Goal: Information Seeking & Learning: Learn about a topic

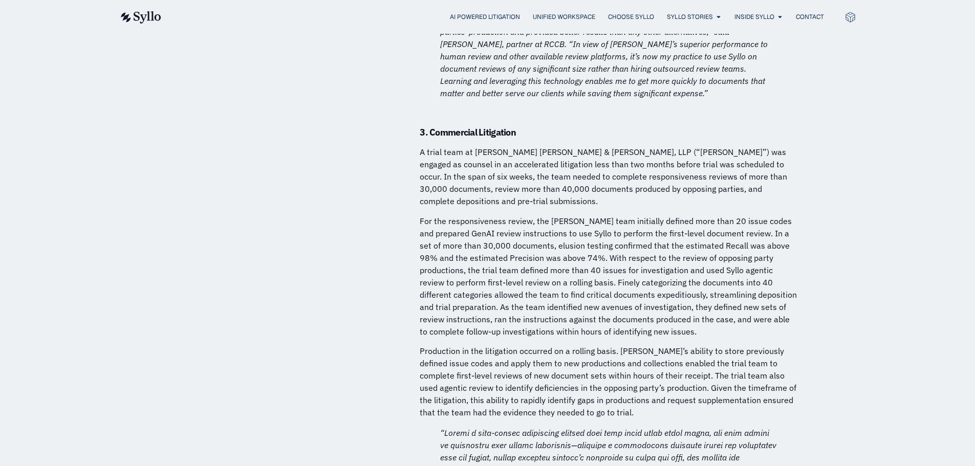
scroll to position [4095, 0]
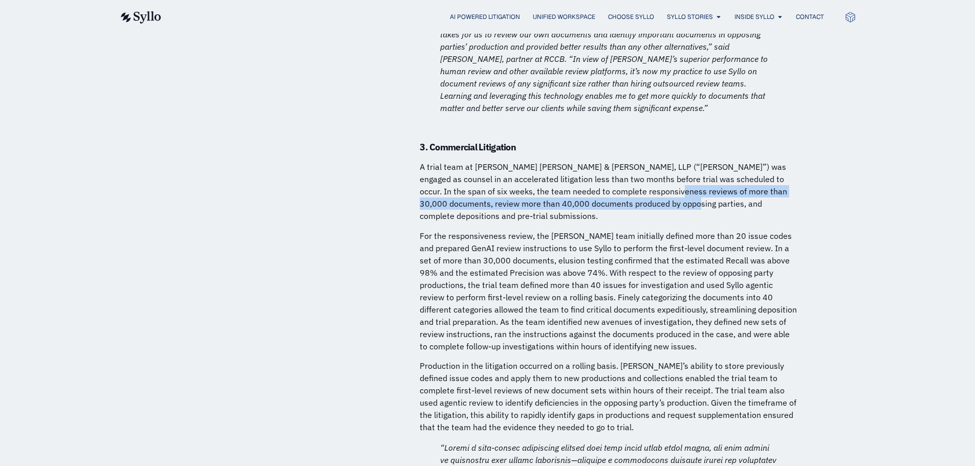
drag, startPoint x: 631, startPoint y: 125, endPoint x: 632, endPoint y: 139, distance: 13.9
click at [632, 161] on p "A trial team at [PERSON_NAME] [PERSON_NAME] & [PERSON_NAME], LLP (“[PERSON_NAME…" at bounding box center [609, 191] width 379 height 61
click at [630, 161] on p "A trial team at [PERSON_NAME] [PERSON_NAME] & [PERSON_NAME], LLP (“[PERSON_NAME…" at bounding box center [609, 191] width 379 height 61
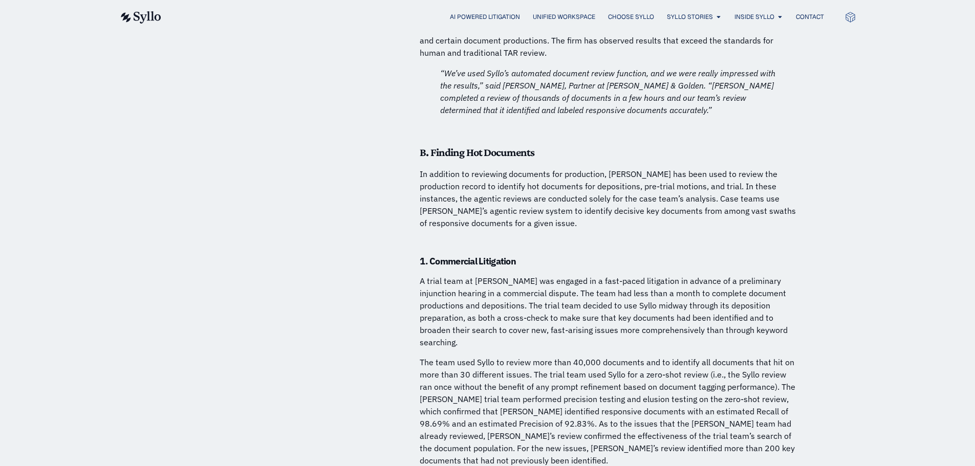
scroll to position [4914, 0]
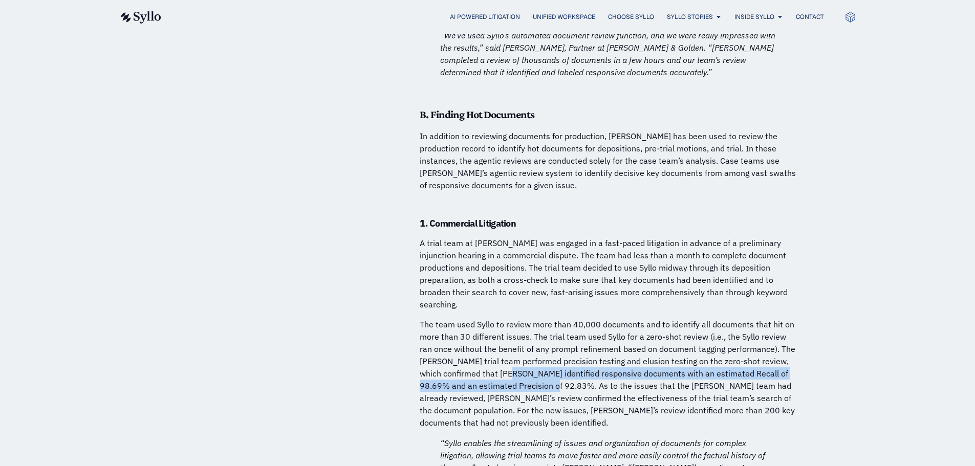
drag, startPoint x: 511, startPoint y: 281, endPoint x: 533, endPoint y: 300, distance: 29.0
click at [533, 318] on p "The team used Syllo to review more than 40,000 documents and to identify all do…" at bounding box center [609, 373] width 379 height 111
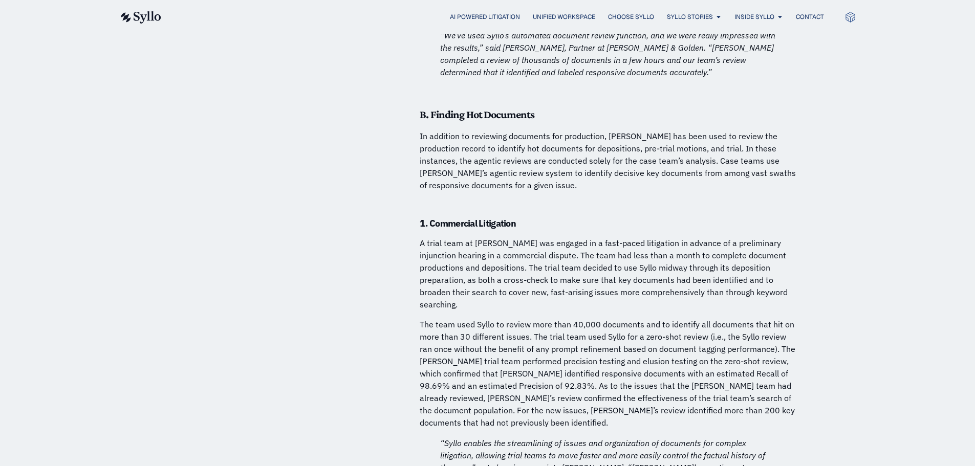
click at [560, 323] on p "The team used Syllo to review more than 40,000 documents and to identify all do…" at bounding box center [609, 373] width 379 height 111
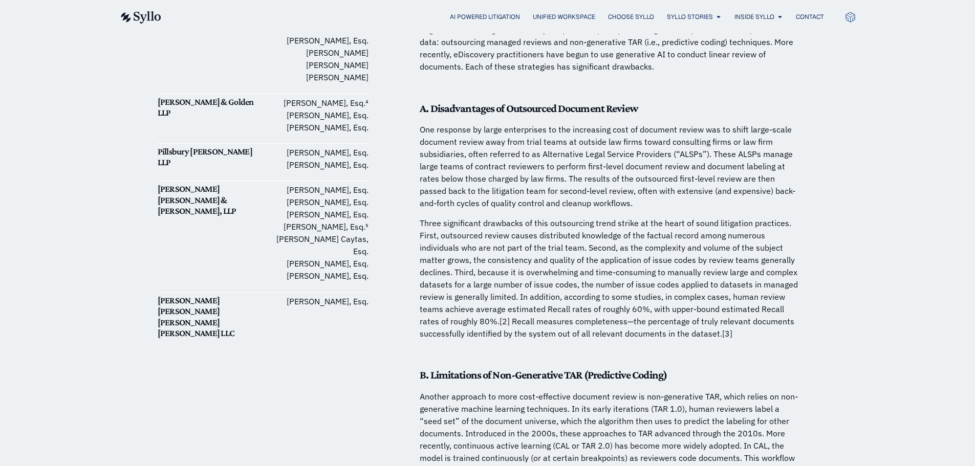
scroll to position [629, 0]
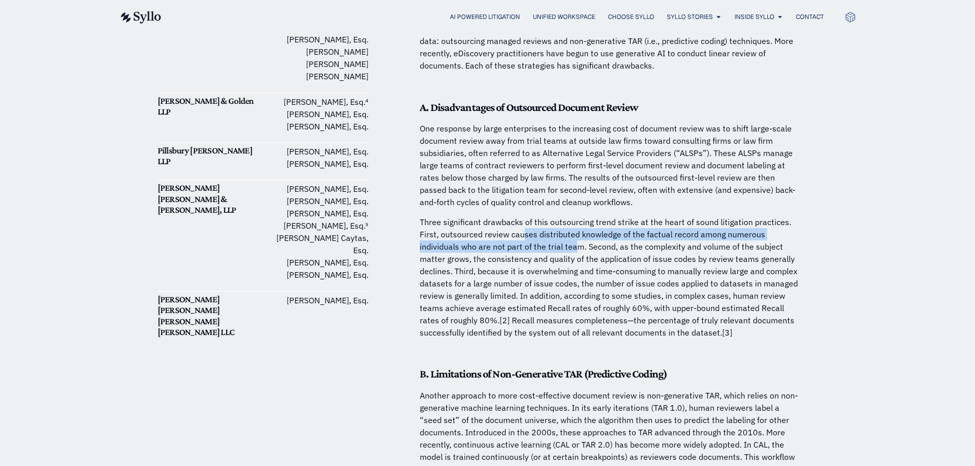
drag, startPoint x: 522, startPoint y: 225, endPoint x: 573, endPoint y: 231, distance: 51.1
click at [573, 231] on p "Three significant drawbacks of this outsourcing trend strike at the heart of so…" at bounding box center [609, 277] width 379 height 123
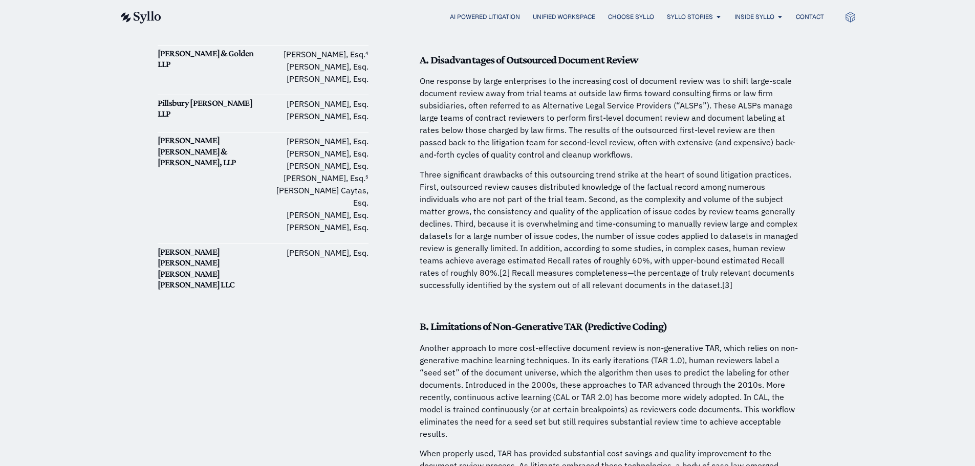
scroll to position [680, 0]
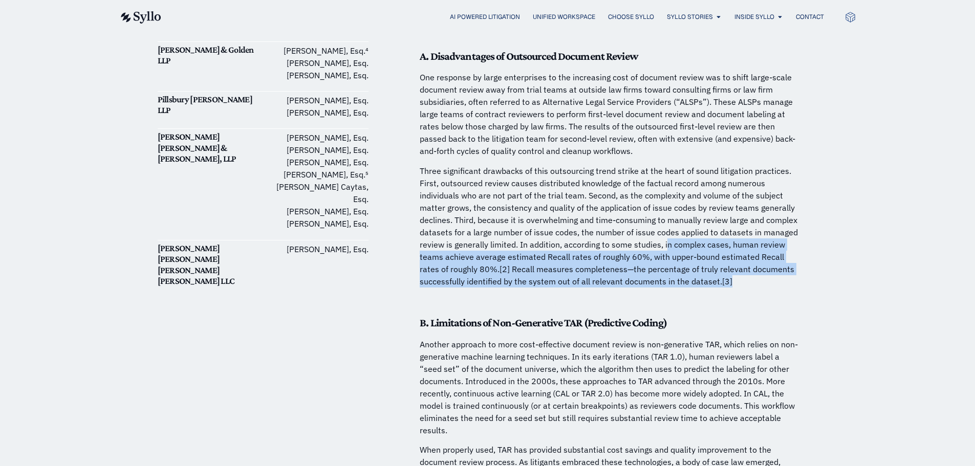
drag, startPoint x: 667, startPoint y: 232, endPoint x: 751, endPoint y: 267, distance: 91.4
click at [751, 267] on p "Three significant drawbacks of this outsourcing trend strike at the heart of so…" at bounding box center [609, 226] width 379 height 123
click at [744, 269] on p "Three significant drawbacks of this outsourcing trend strike at the heart of so…" at bounding box center [609, 226] width 379 height 123
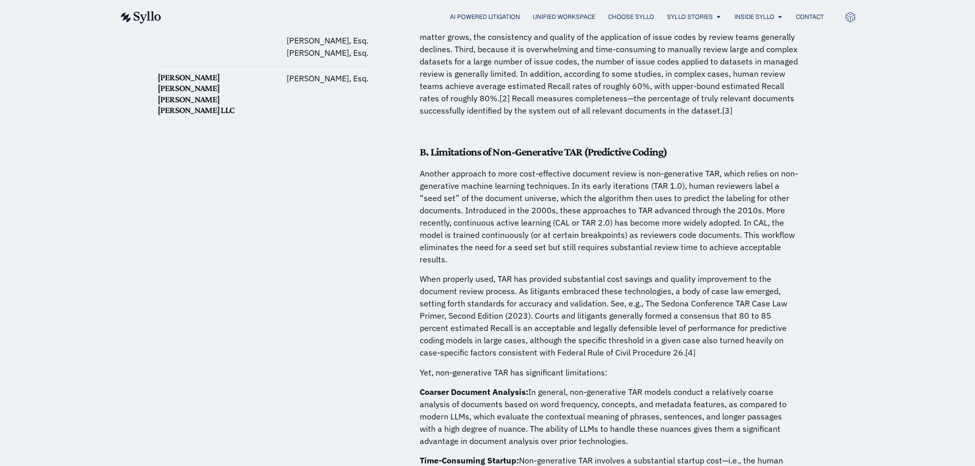
scroll to position [885, 0]
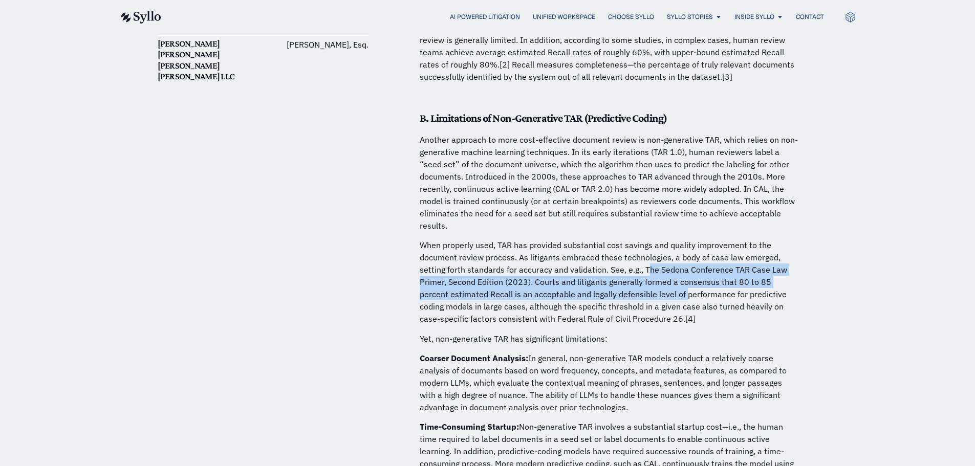
drag, startPoint x: 646, startPoint y: 261, endPoint x: 657, endPoint y: 288, distance: 28.9
click at [657, 288] on p "When properly used, TAR has provided substantial cost savings and quality impro…" at bounding box center [609, 282] width 379 height 86
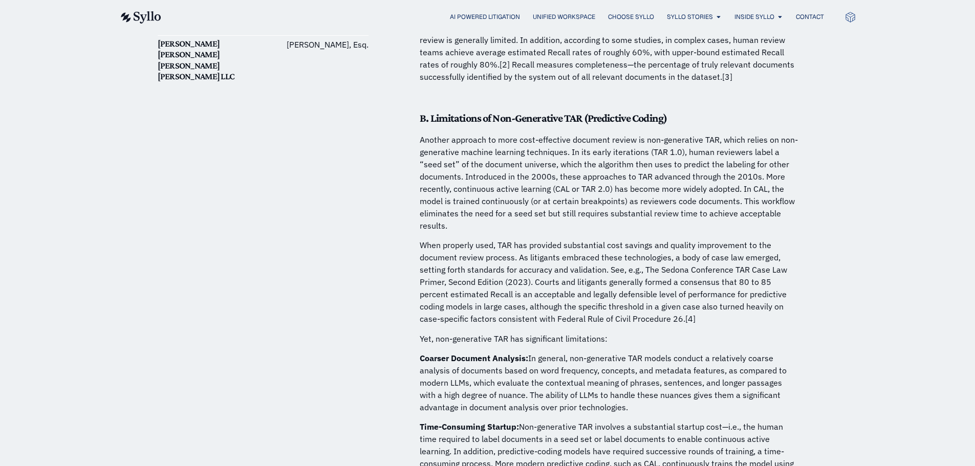
click at [607, 254] on p "When properly used, TAR has provided substantial cost savings and quality impro…" at bounding box center [609, 282] width 379 height 86
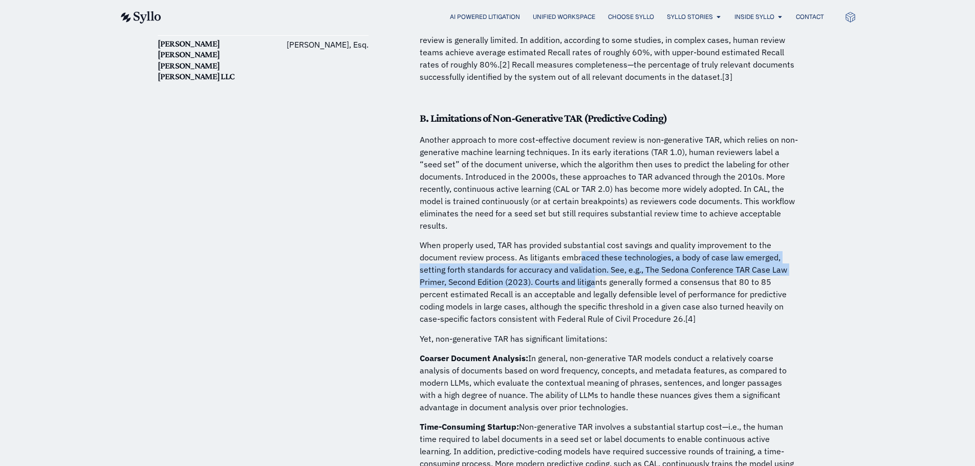
drag, startPoint x: 580, startPoint y: 241, endPoint x: 596, endPoint y: 271, distance: 33.7
click at [596, 271] on p "When properly used, TAR has provided substantial cost savings and quality impro…" at bounding box center [609, 282] width 379 height 86
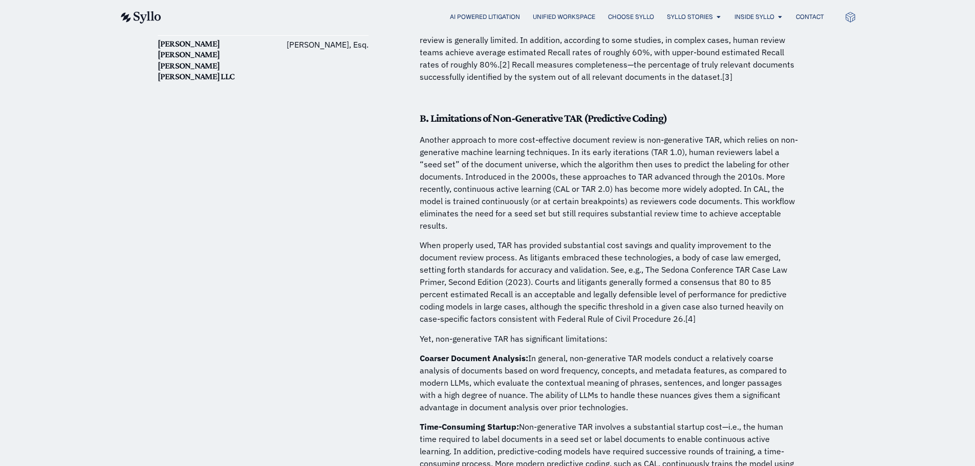
click at [604, 284] on p "When properly used, TAR has provided substantial cost savings and quality impro…" at bounding box center [609, 282] width 379 height 86
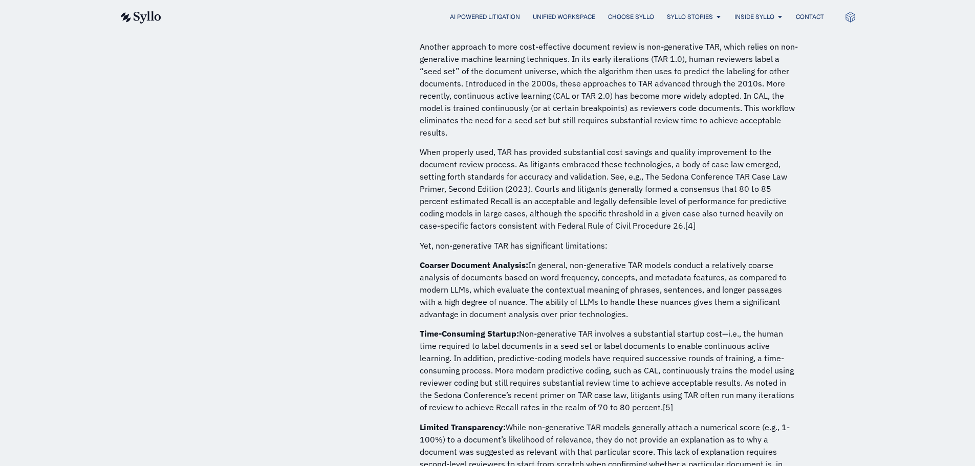
scroll to position [1039, 0]
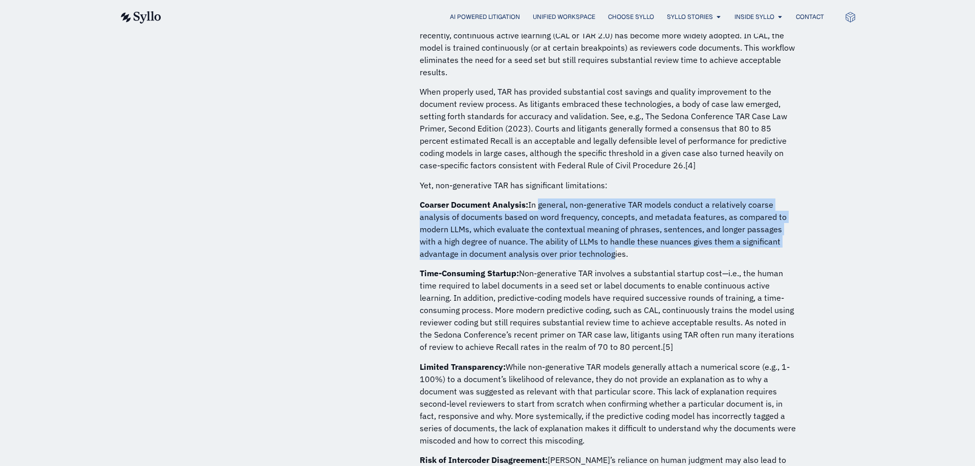
drag, startPoint x: 536, startPoint y: 194, endPoint x: 607, endPoint y: 242, distance: 85.5
click at [607, 242] on p "Coarser Document Analysis: In general, non-generative TAR models conduct a rela…" at bounding box center [609, 229] width 379 height 61
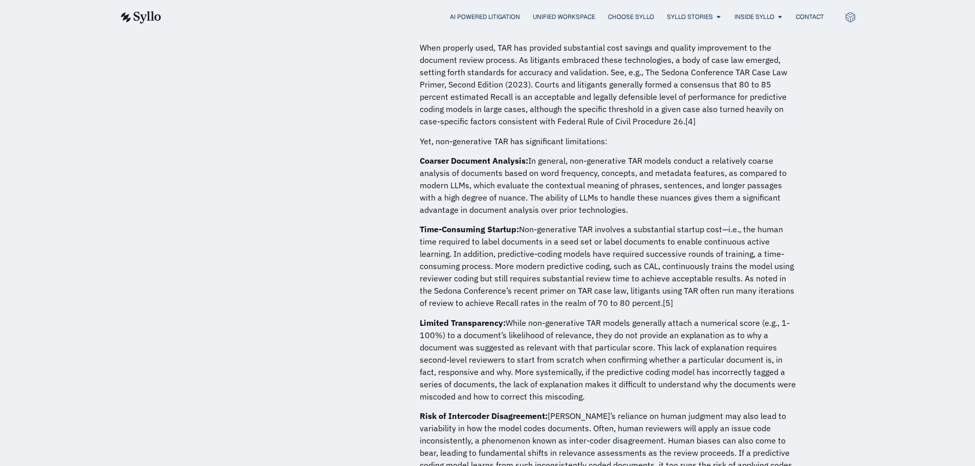
scroll to position [1090, 0]
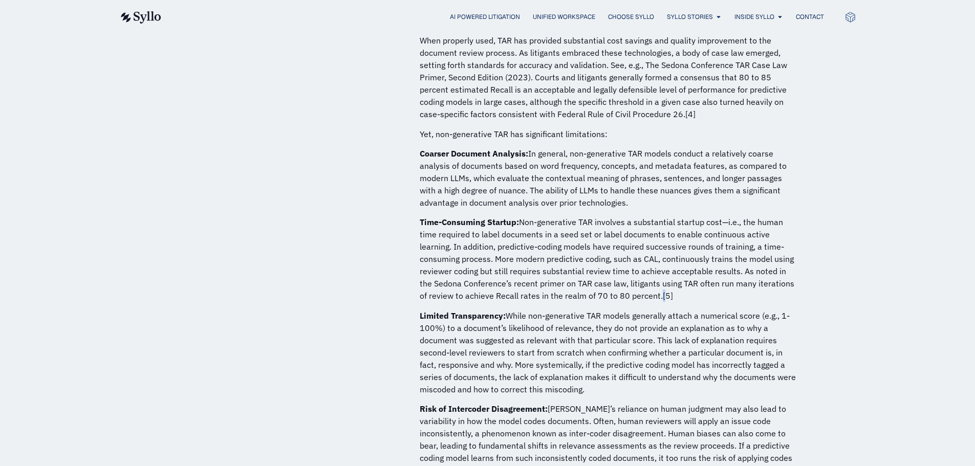
drag, startPoint x: 649, startPoint y: 278, endPoint x: 645, endPoint y: 283, distance: 6.2
click at [645, 282] on p "Time-Consuming Startup: Non-generative TAR involves a substantial startup cost—…" at bounding box center [609, 259] width 379 height 86
click at [593, 284] on p "Time-Consuming Startup: Non-generative TAR involves a substantial startup cost—…" at bounding box center [609, 259] width 379 height 86
drag, startPoint x: 587, startPoint y: 282, endPoint x: 613, endPoint y: 278, distance: 26.4
click at [613, 278] on p "Time-Consuming Startup: Non-generative TAR involves a substantial startup cost—…" at bounding box center [609, 259] width 379 height 86
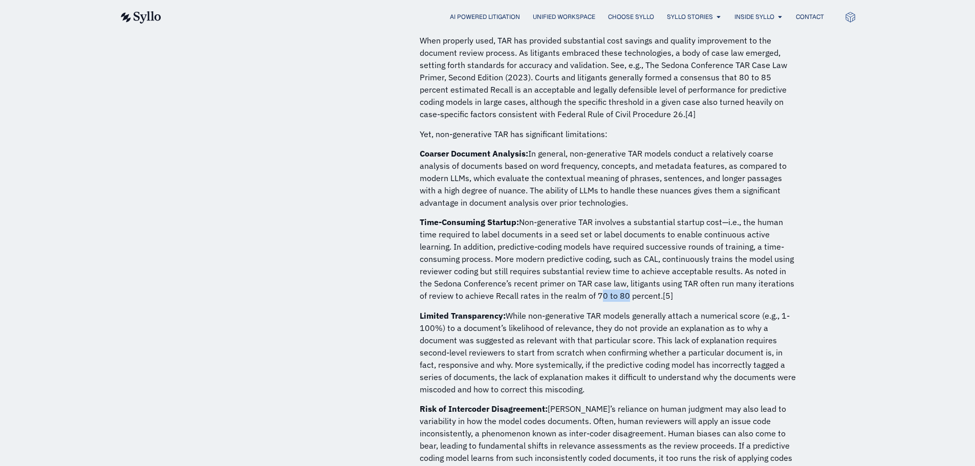
click at [613, 278] on p "Time-Consuming Startup: Non-generative TAR involves a substantial startup cost—…" at bounding box center [609, 259] width 379 height 86
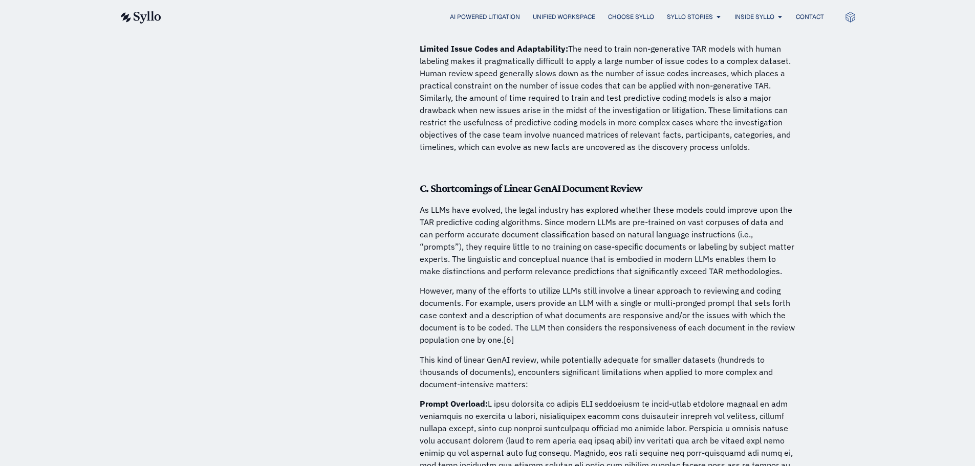
scroll to position [1551, 0]
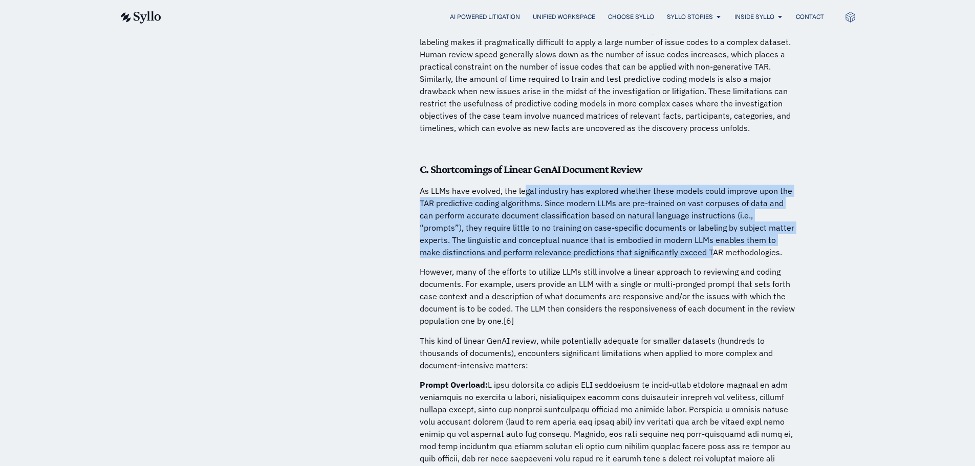
drag, startPoint x: 523, startPoint y: 182, endPoint x: 643, endPoint y: 241, distance: 134.4
click at [643, 241] on p "As LLMs have evolved, the legal industry has explored whether these models coul…" at bounding box center [609, 222] width 379 height 74
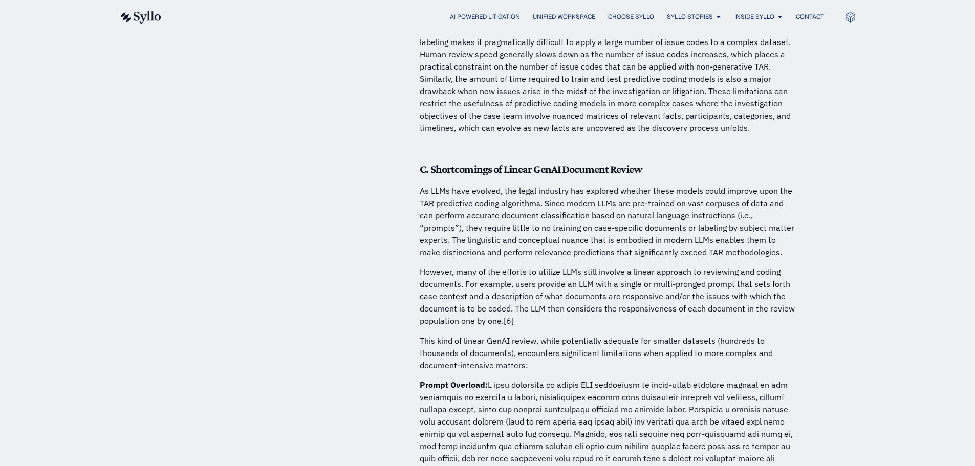
click at [648, 239] on p "As LLMs have evolved, the legal industry has explored whether these models coul…" at bounding box center [609, 222] width 379 height 74
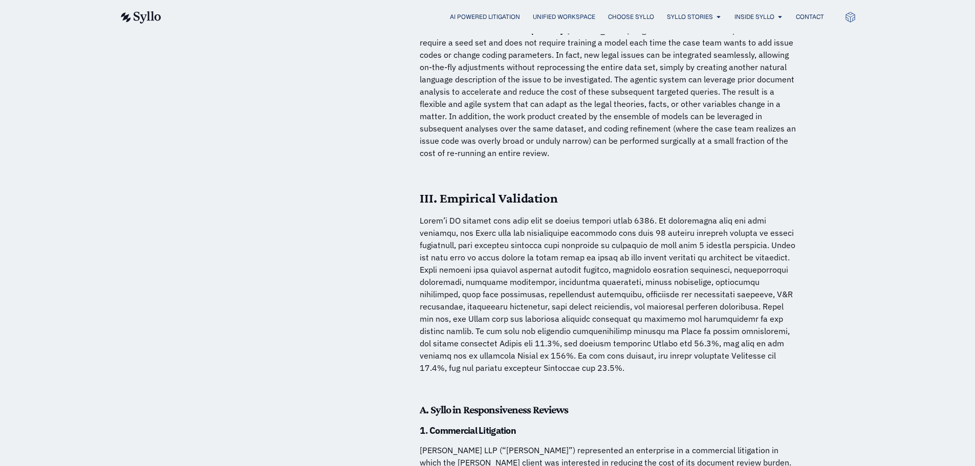
scroll to position [2881, 0]
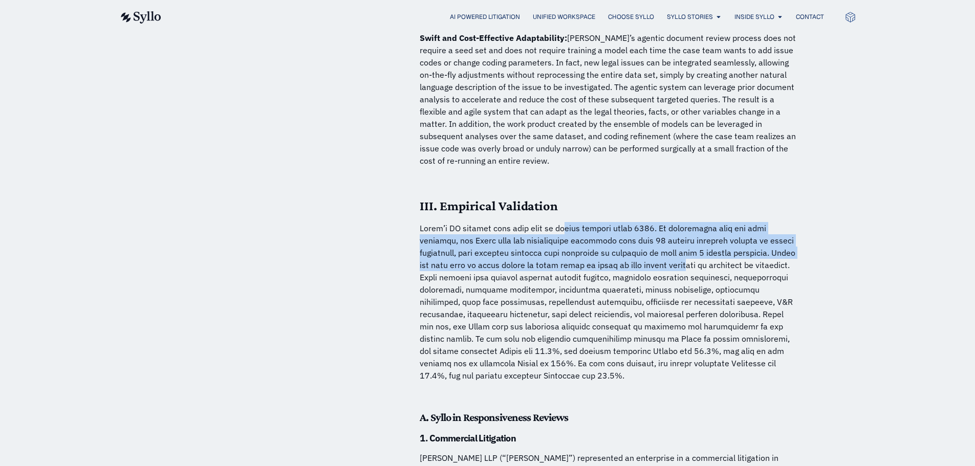
drag, startPoint x: 566, startPoint y: 200, endPoint x: 681, endPoint y: 232, distance: 119.6
click at [681, 232] on p at bounding box center [609, 302] width 379 height 160
click at [677, 242] on p at bounding box center [609, 302] width 379 height 160
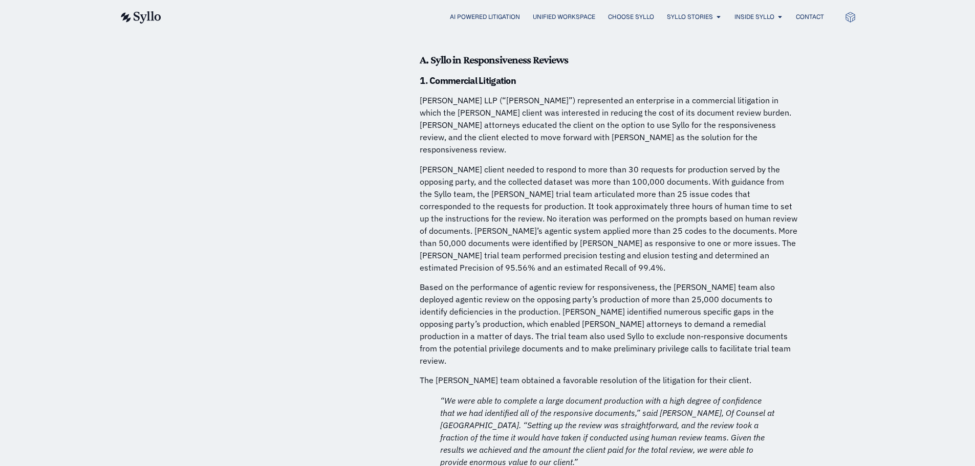
scroll to position [3239, 0]
